Goal: Navigation & Orientation: Understand site structure

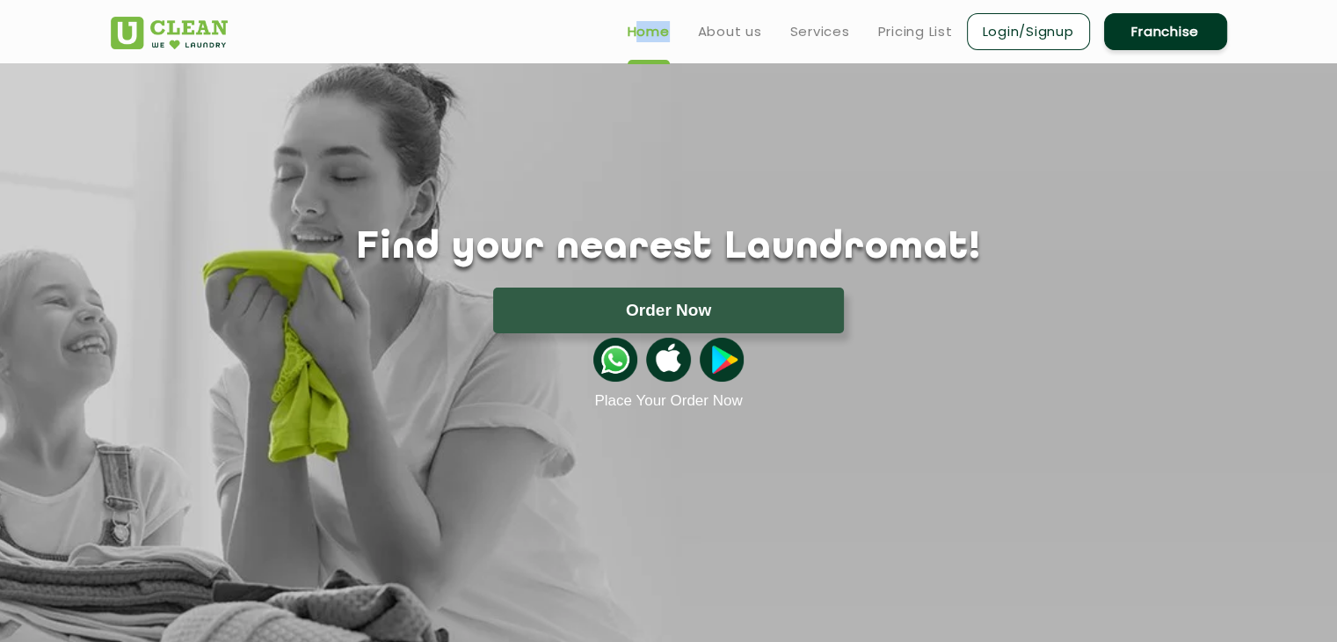
drag, startPoint x: 569, startPoint y: 18, endPoint x: 687, endPoint y: 32, distance: 119.4
click at [687, 32] on div "Home About us Services Pricing List Login/Signup Franchise" at bounding box center [669, 27] width 1143 height 47
drag, startPoint x: 544, startPoint y: 18, endPoint x: 668, endPoint y: 29, distance: 124.4
click at [668, 29] on div "Home About us Services Pricing List Login/Signup Franchise" at bounding box center [669, 27] width 1143 height 47
copy div "Home"
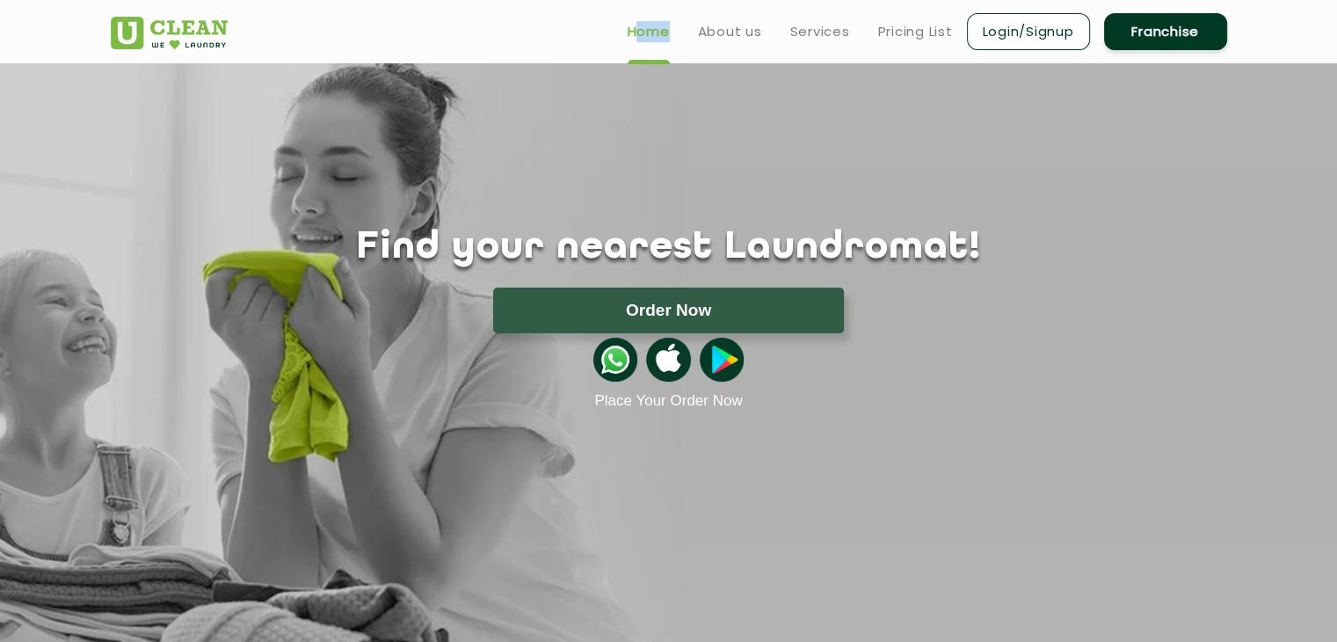
drag, startPoint x: 683, startPoint y: 21, endPoint x: 765, endPoint y: 22, distance: 81.7
click at [765, 22] on ul "Home About us Services Pricing List Login/Signup Franchise" at bounding box center [919, 31] width 613 height 41
copy link "About us"
drag, startPoint x: 778, startPoint y: 18, endPoint x: 845, endPoint y: 22, distance: 67.8
click at [845, 22] on ul "Home About us Services Pricing List Login/Signup Franchise" at bounding box center [919, 31] width 613 height 41
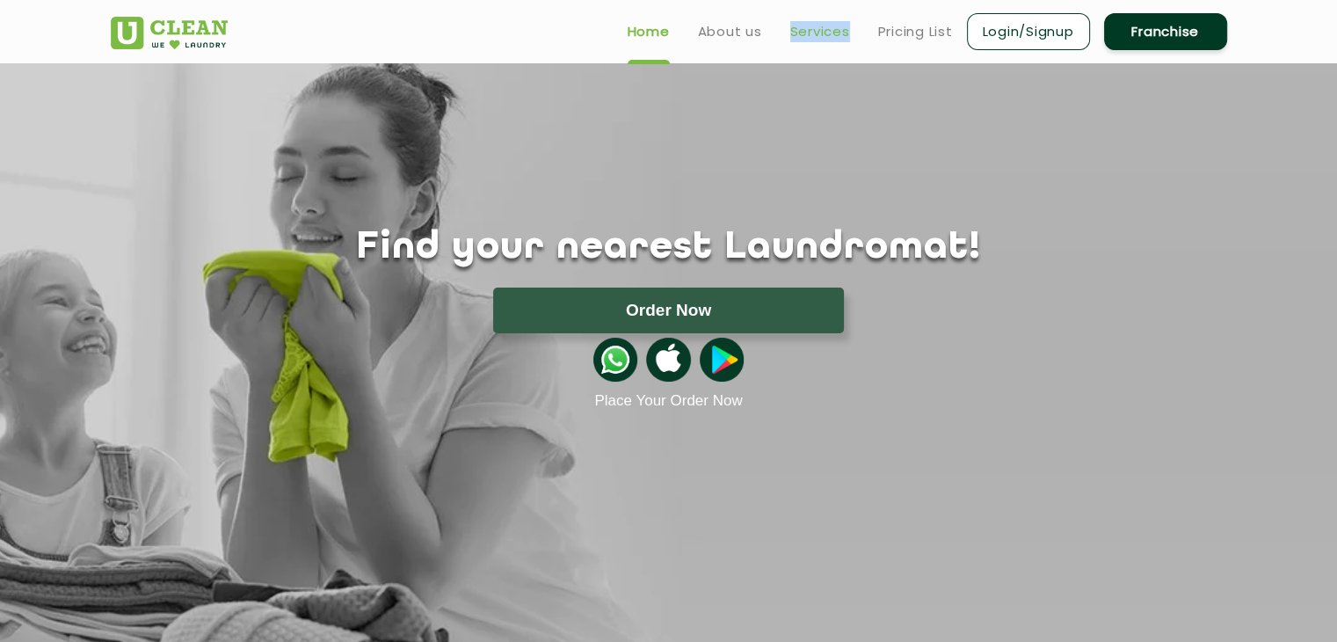
copy link "Services"
drag, startPoint x: 866, startPoint y: 18, endPoint x: 951, endPoint y: 28, distance: 85.8
click at [951, 28] on ul "Home About us Services Pricing List Login/Signup Franchise" at bounding box center [919, 31] width 613 height 41
copy link "Pricing List"
click at [950, 11] on ul "Home About us Services Pricing List Login/Signup Franchise" at bounding box center [919, 31] width 613 height 41
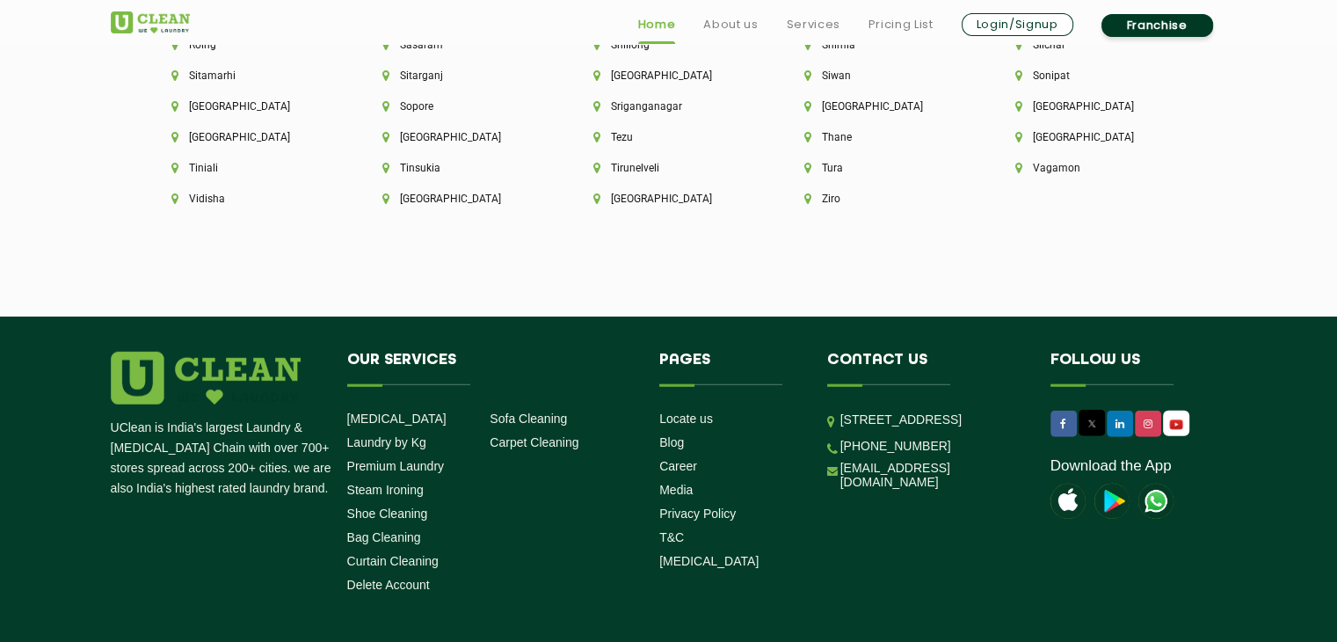
scroll to position [5004, 0]
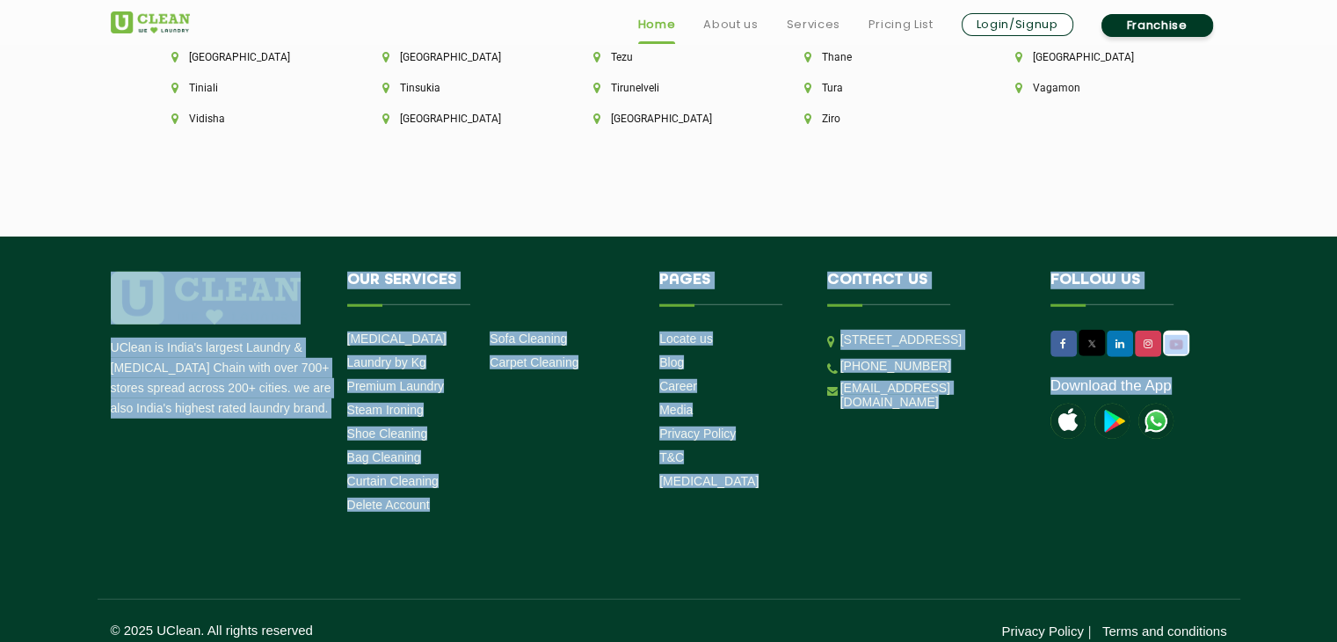
drag, startPoint x: 1040, startPoint y: 247, endPoint x: 1173, endPoint y: 433, distance: 229.3
click at [1173, 433] on footer "UClean is India's largest Laundry & [MEDICAL_DATA] Chain with over 700+ stores …" at bounding box center [668, 446] width 1337 height 421
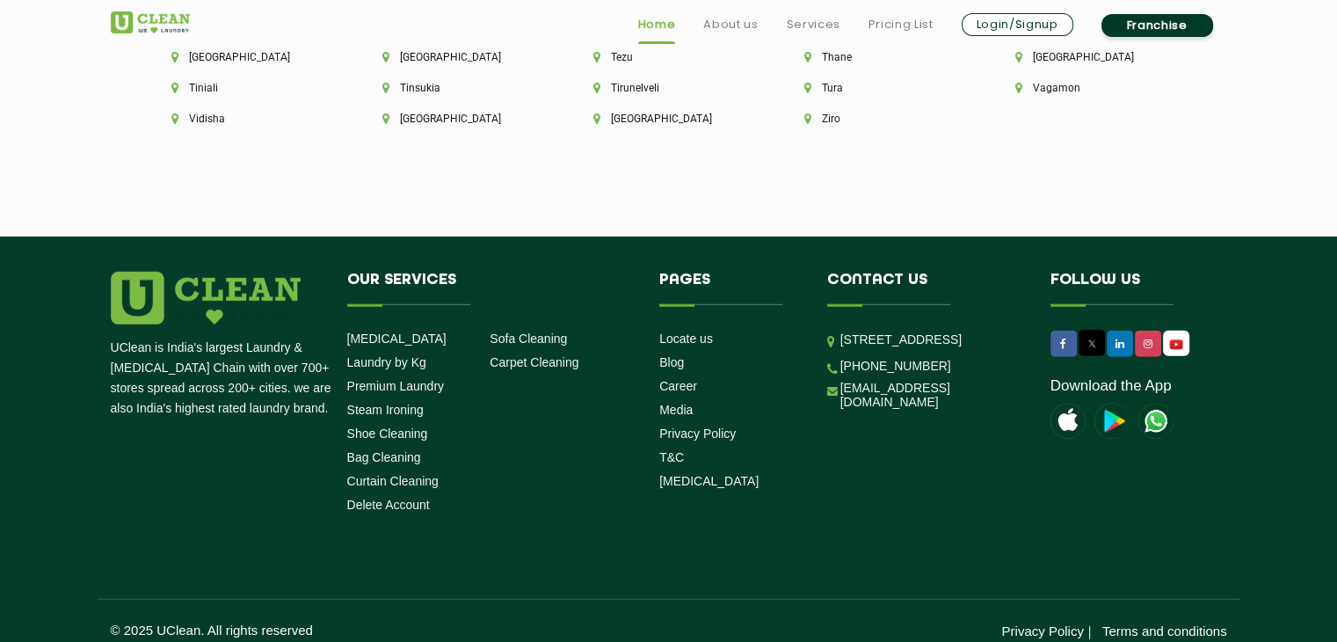
click at [1173, 433] on li "Follow us Download the App" at bounding box center [1121, 363] width 168 height 183
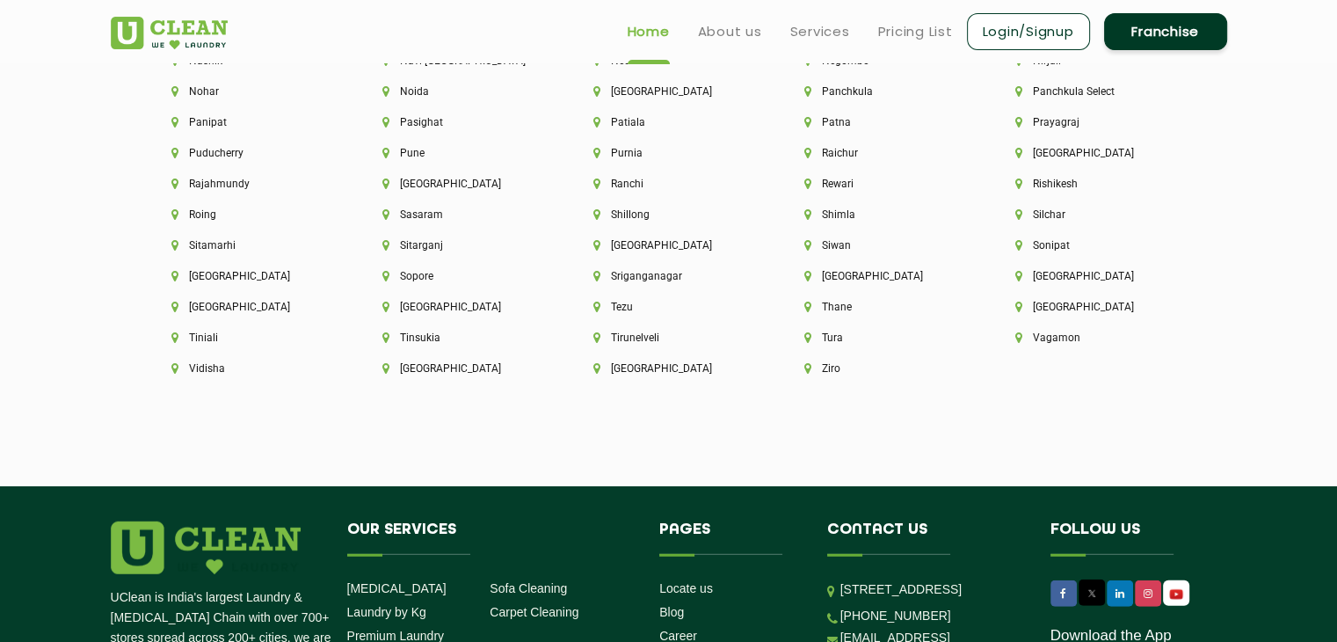
scroll to position [4748, 0]
